Goal: Task Accomplishment & Management: Use online tool/utility

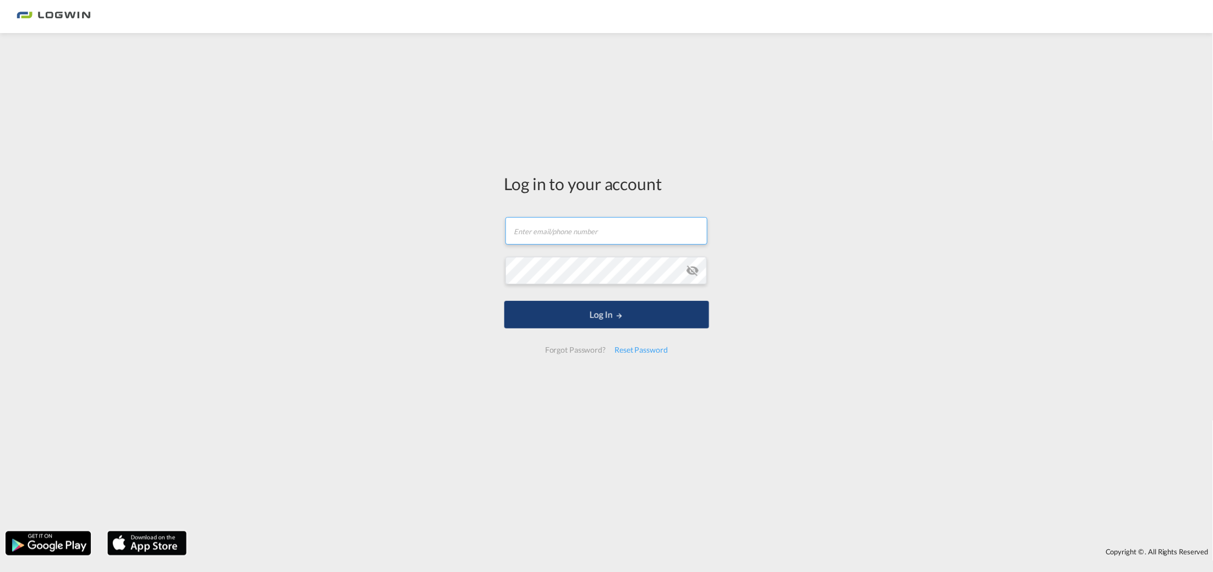
type input "[PERSON_NAME][EMAIL_ADDRESS][PERSON_NAME][DOMAIN_NAME]"
click at [623, 324] on button "Log In" at bounding box center [606, 315] width 205 height 28
